Goal: Transaction & Acquisition: Obtain resource

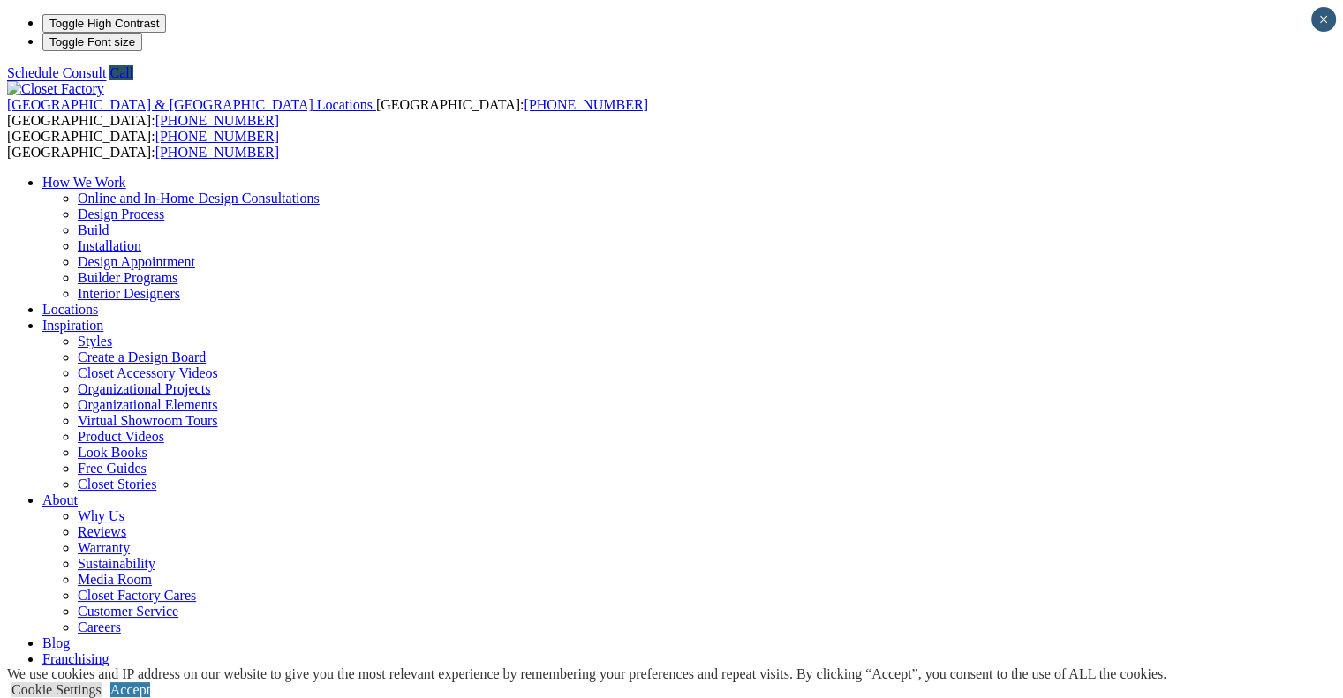
scroll to position [4, 0]
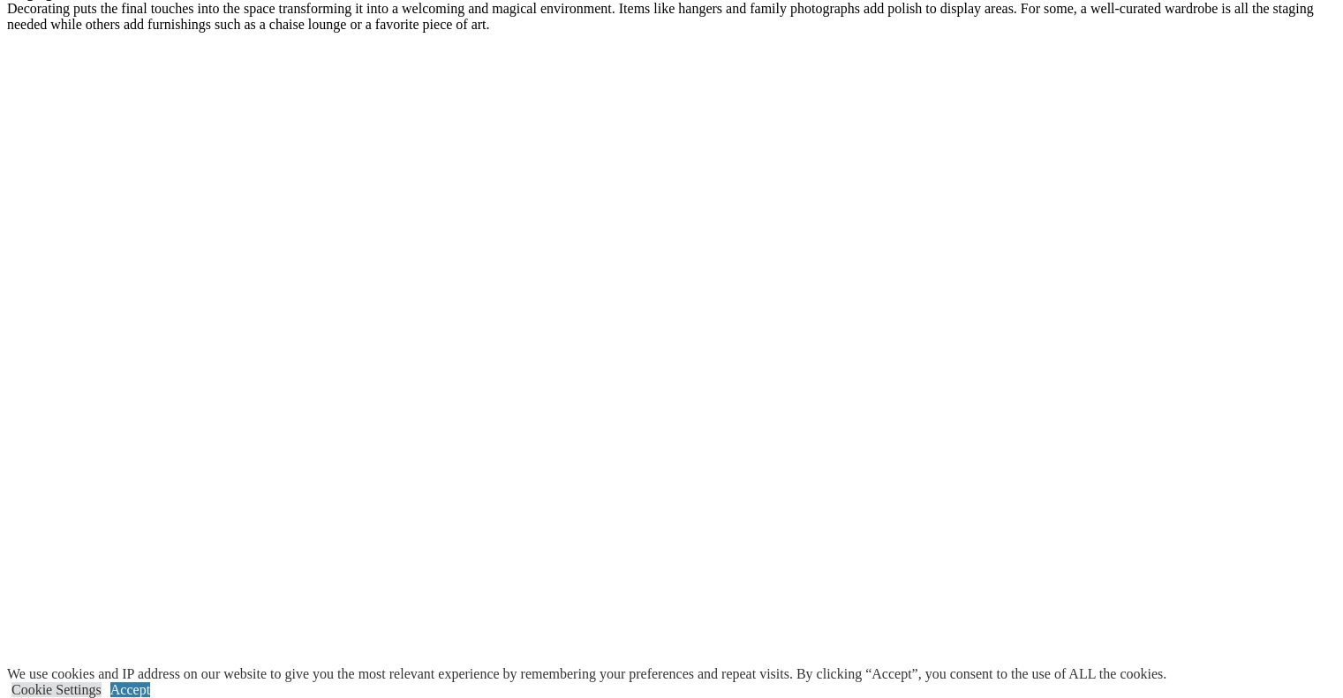
scroll to position [3460, 0]
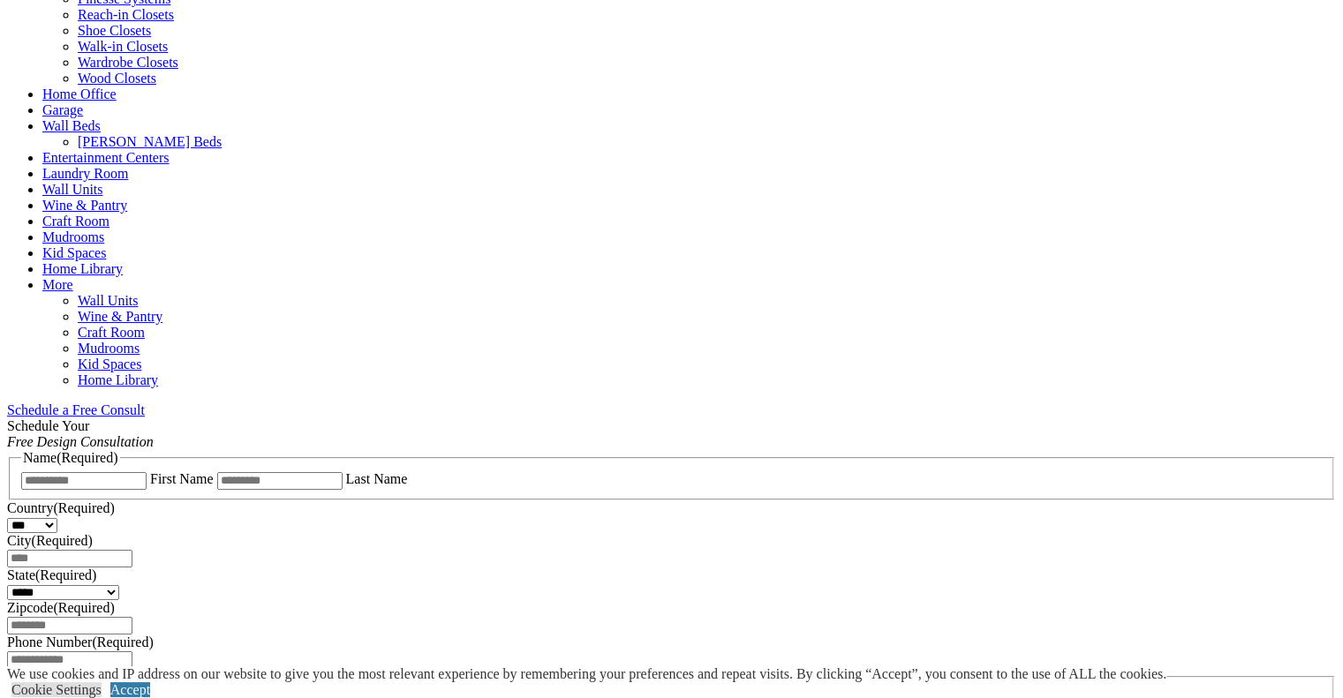
scroll to position [784, 0]
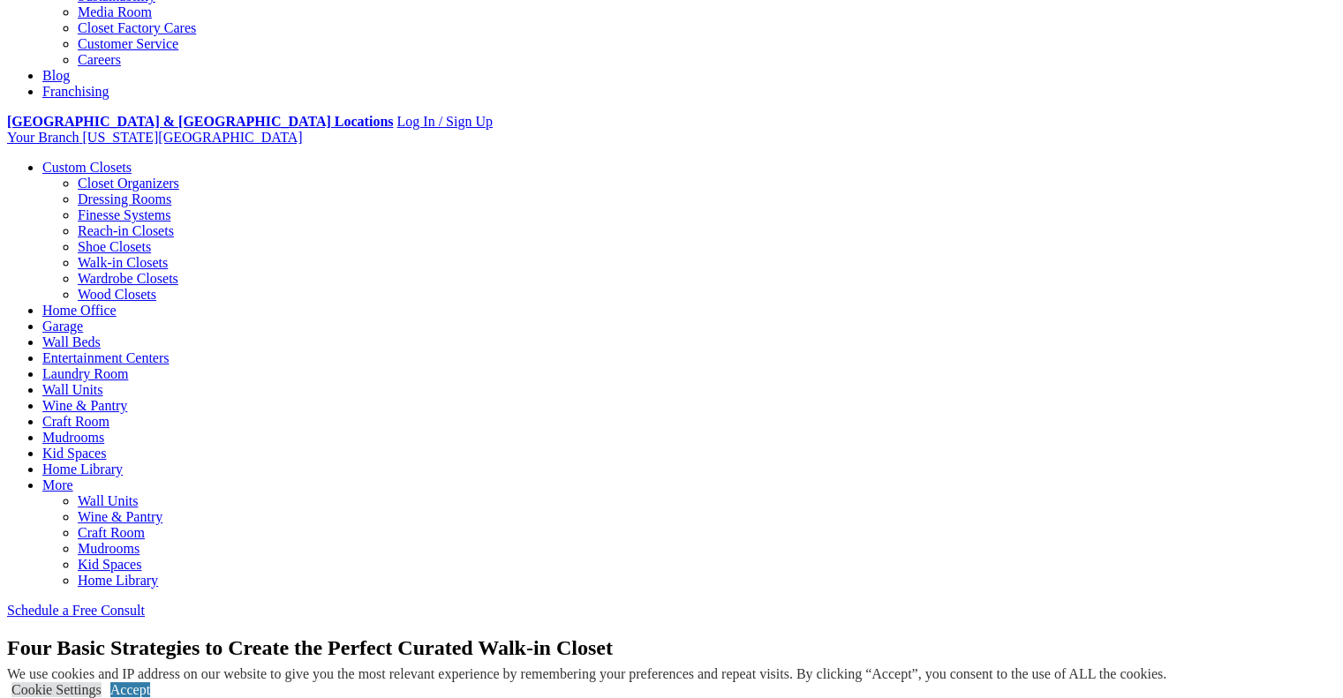
scroll to position [0, 0]
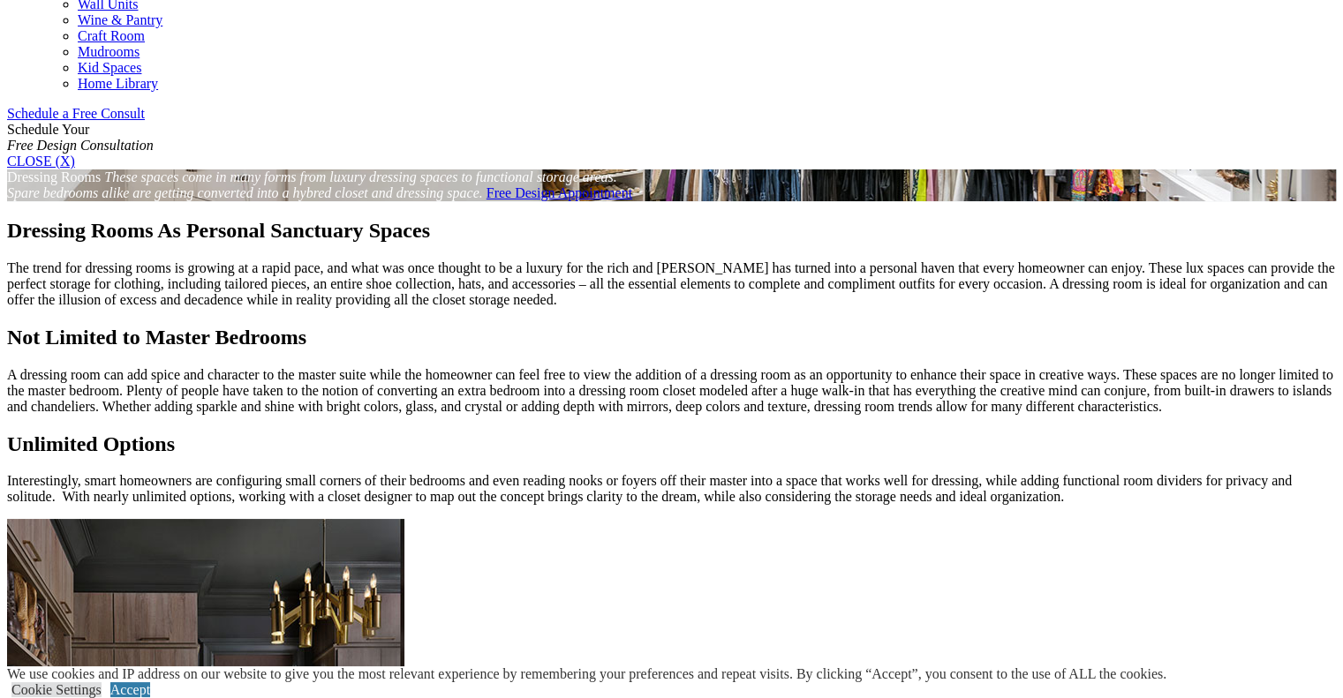
scroll to position [1080, 0]
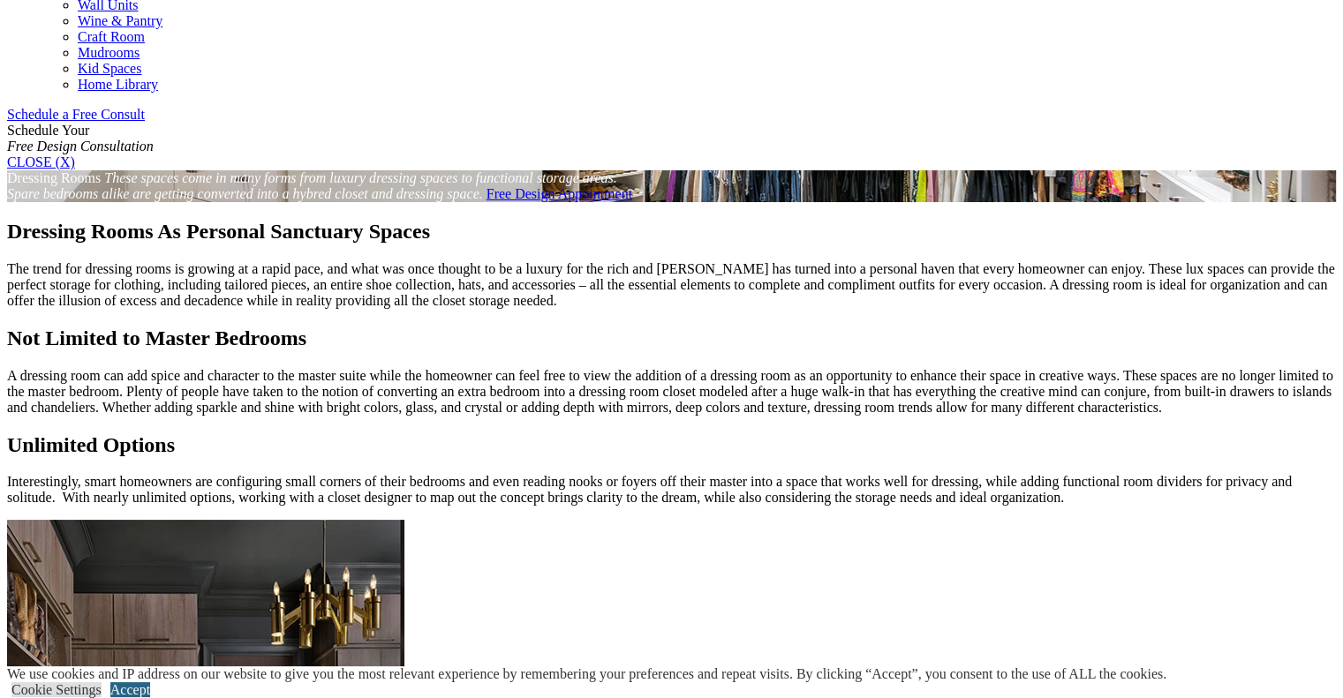
click at [150, 682] on link "Accept" at bounding box center [130, 689] width 40 height 15
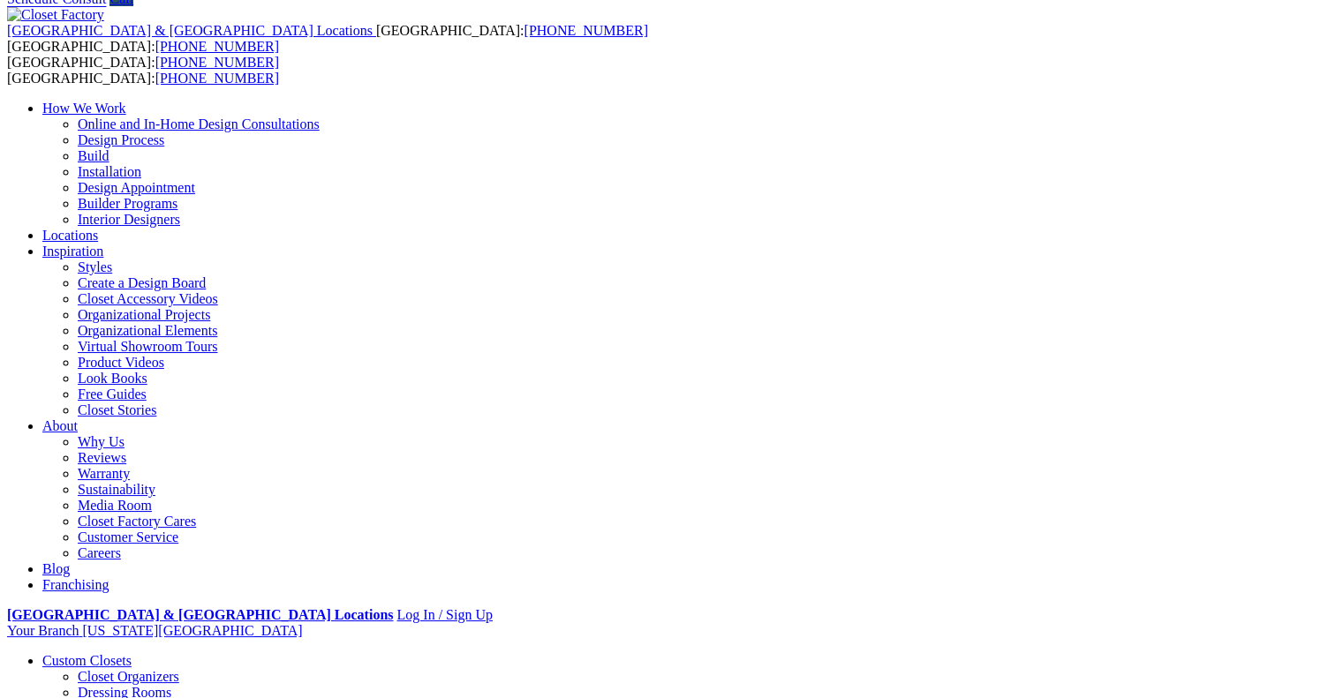
scroll to position [0, 0]
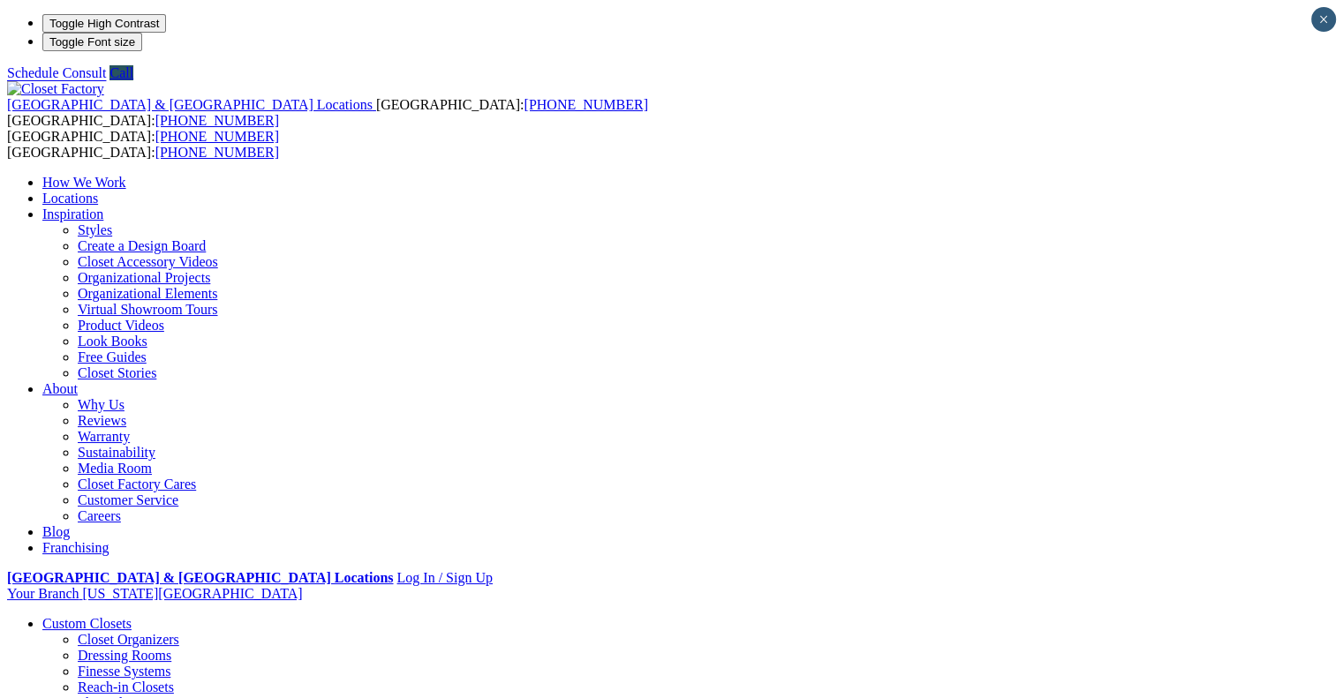
click at [98, 191] on link "Locations" at bounding box center [70, 198] width 56 height 15
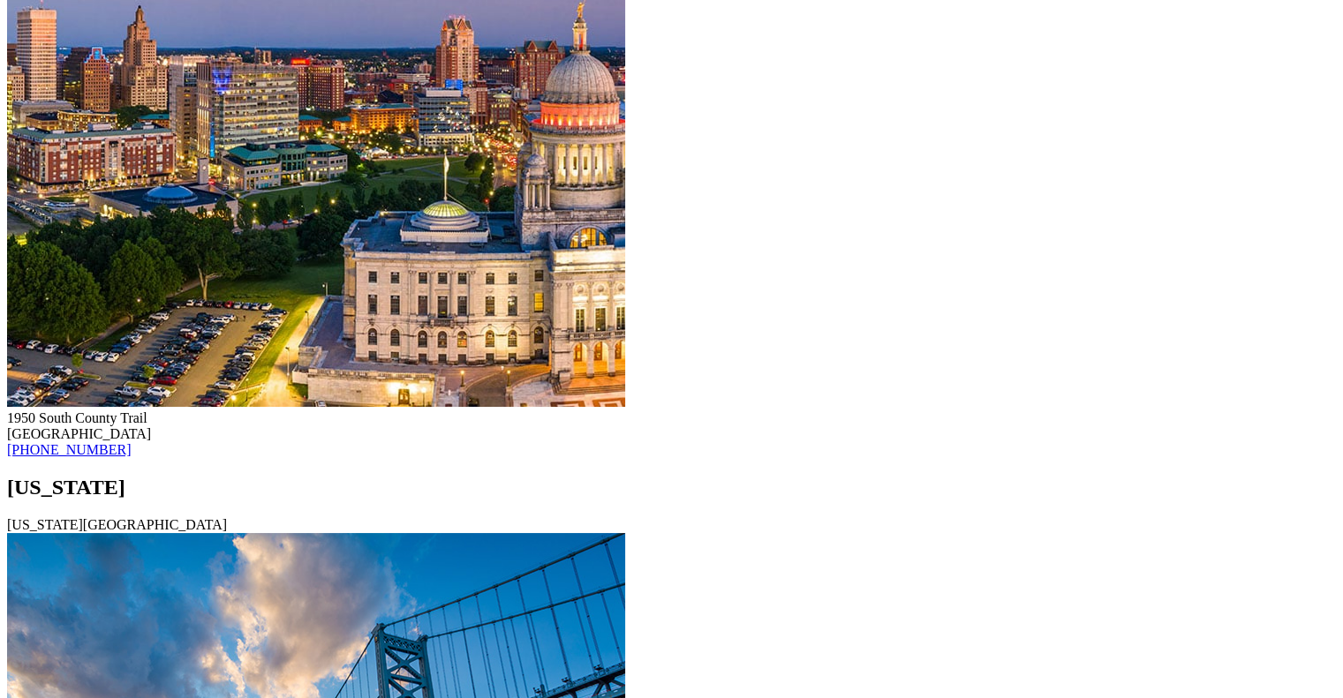
scroll to position [10088, 0]
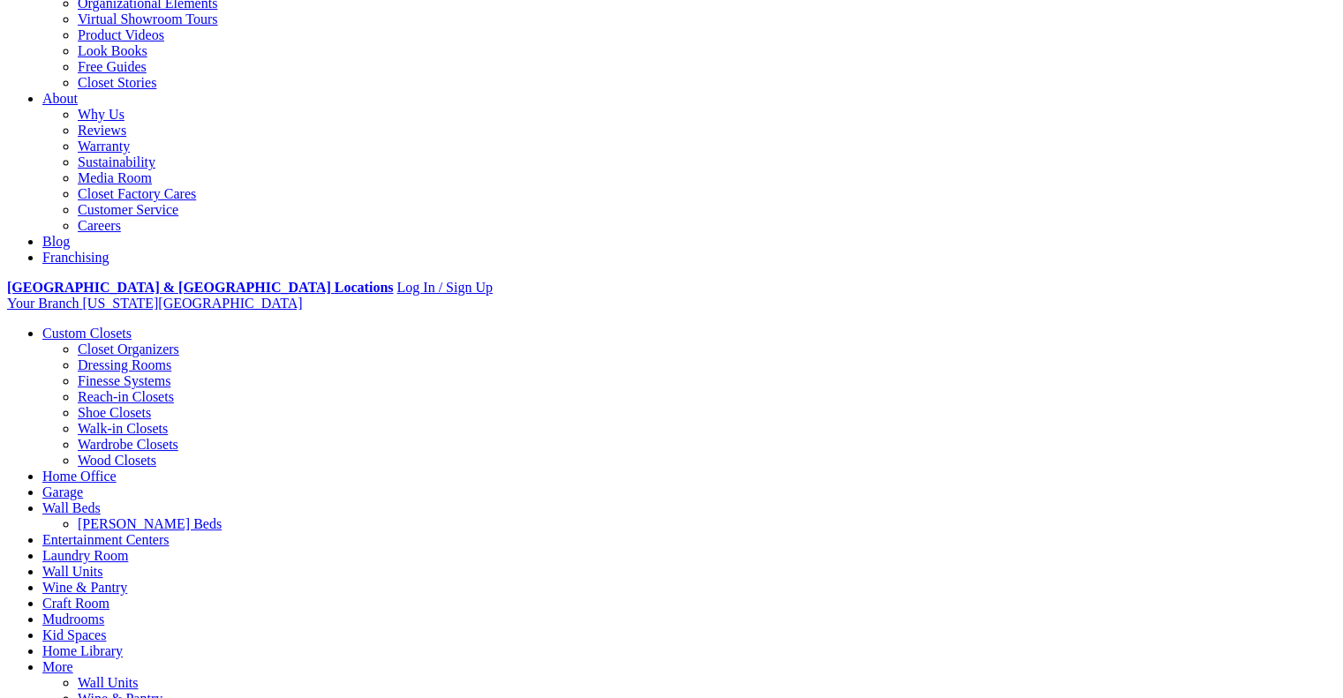
scroll to position [403, 0]
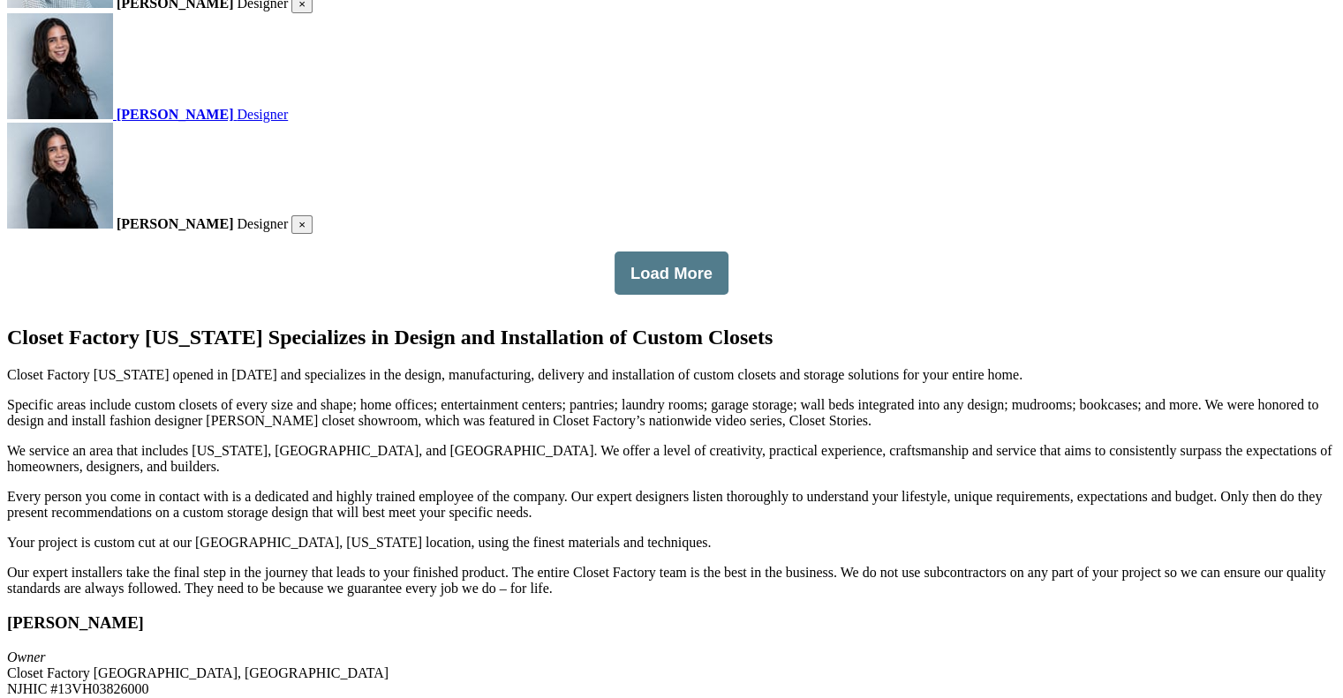
scroll to position [2969, 0]
type input "**********"
type input "*****"
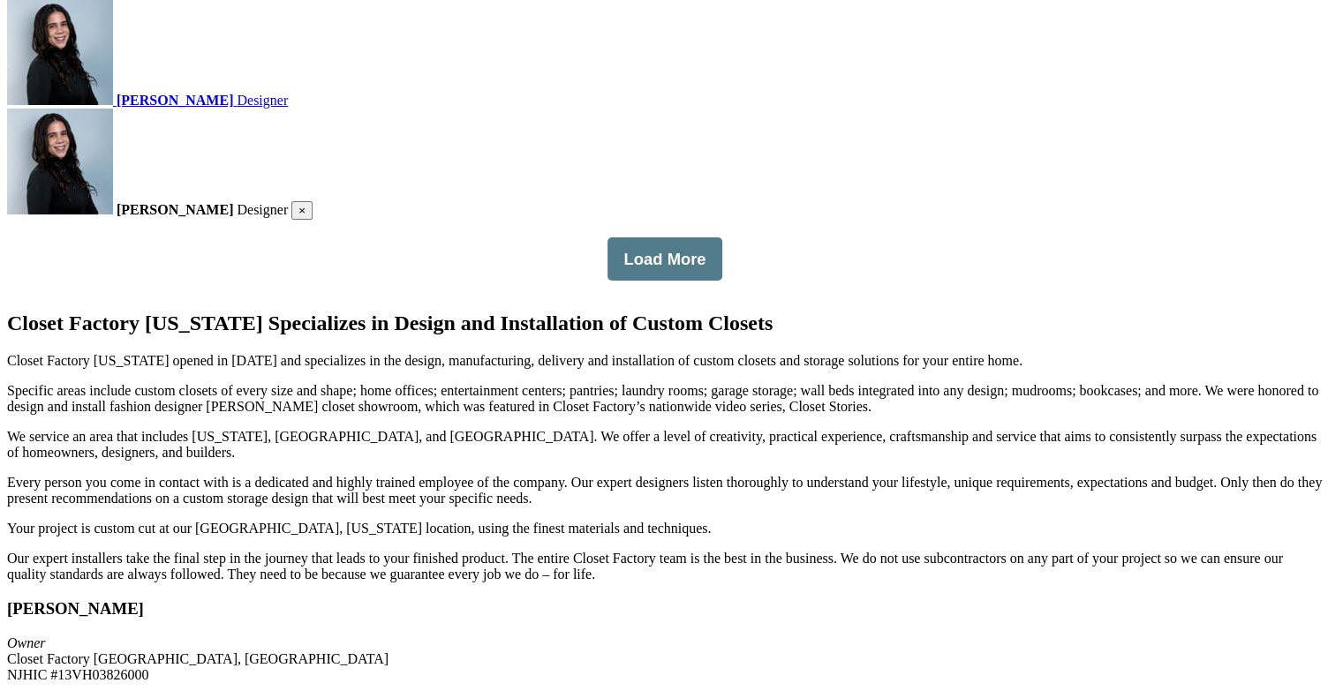
scroll to position [0, 0]
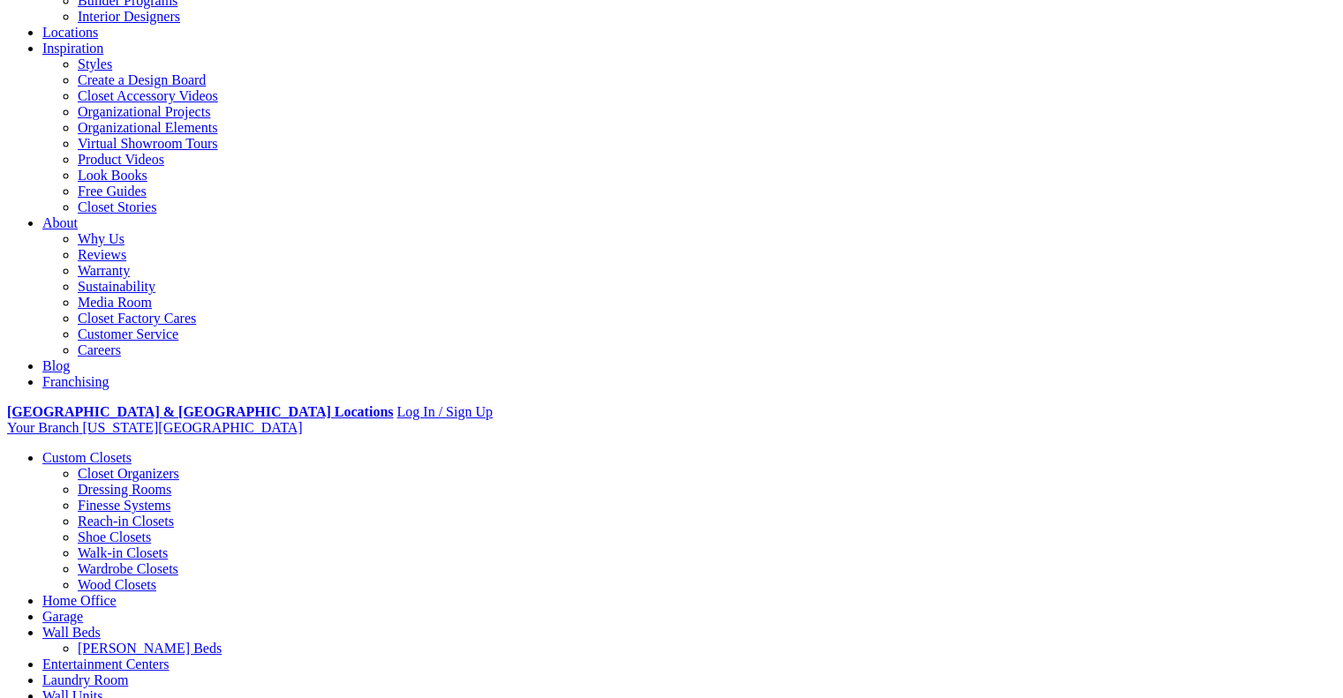
scroll to position [278, 0]
